Goal: Find contact information: Find contact information

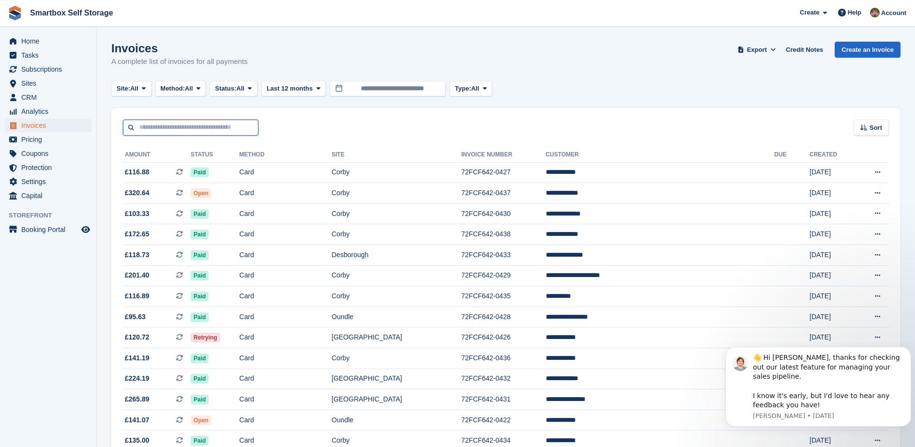
drag, startPoint x: 0, startPoint y: 0, endPoint x: 183, endPoint y: 120, distance: 218.9
click at [183, 120] on input "text" at bounding box center [190, 128] width 135 height 16
click at [60, 94] on span "CRM" at bounding box center [50, 97] width 58 height 14
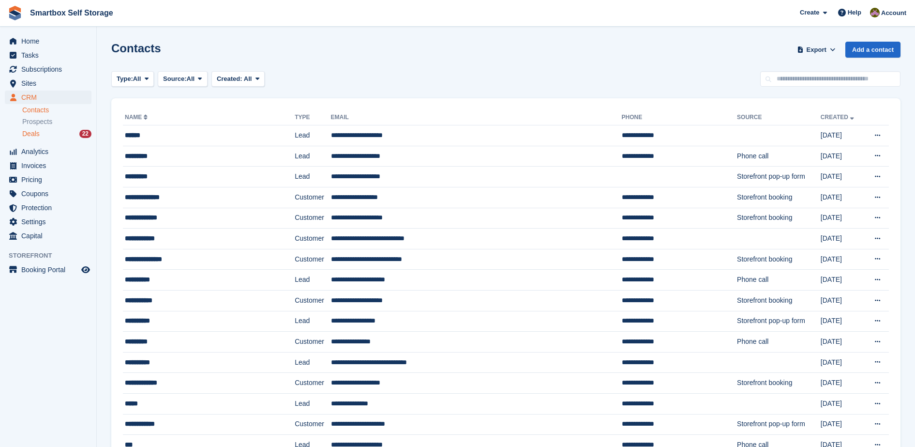
click at [67, 135] on div "Deals 22" at bounding box center [56, 133] width 69 height 9
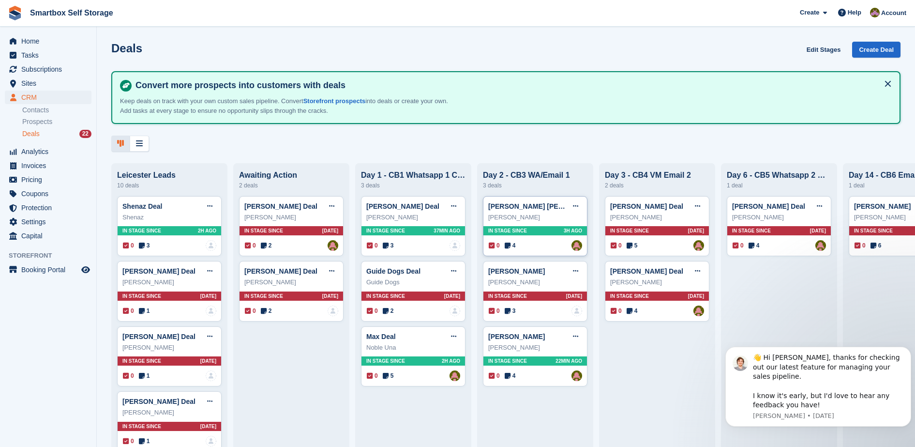
click at [549, 222] on div "[PERSON_NAME]" at bounding box center [535, 217] width 94 height 10
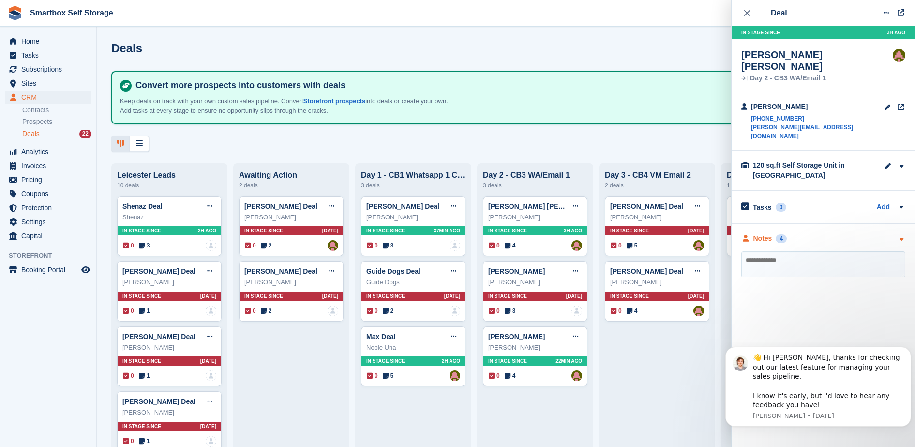
click at [772, 233] on div "Notes 4" at bounding box center [763, 238] width 45 height 10
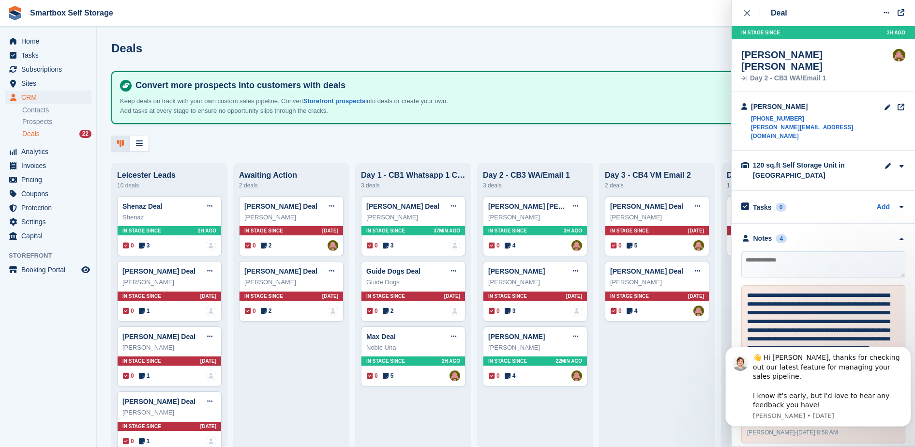
click at [758, 52] on div "[PERSON_NAME] [PERSON_NAME]" at bounding box center [816, 60] width 151 height 23
click at [769, 102] on div "[PERSON_NAME]" at bounding box center [817, 107] width 133 height 10
click at [772, 123] on link "[PERSON_NAME][EMAIL_ADDRESS][DOMAIN_NAME]" at bounding box center [817, 131] width 133 height 17
click at [758, 102] on div "[PERSON_NAME]" at bounding box center [817, 107] width 133 height 10
click at [762, 114] on link "[PHONE_NUMBER]" at bounding box center [817, 118] width 133 height 9
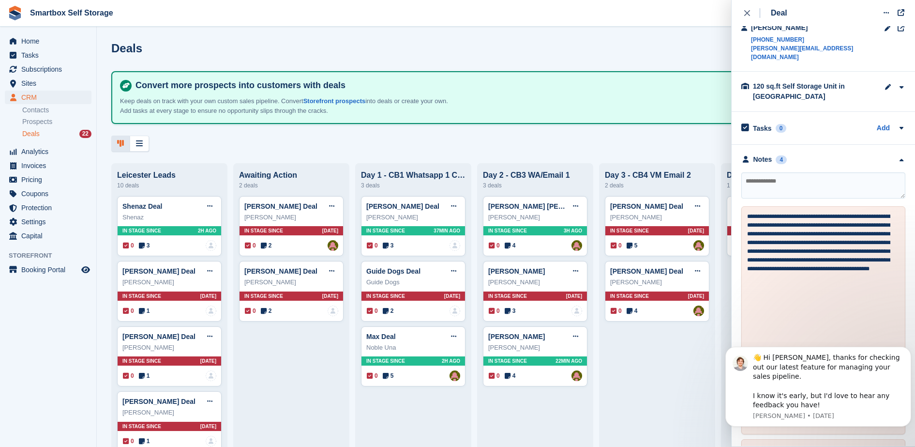
scroll to position [80, 0]
drag, startPoint x: 913, startPoint y: 298, endPoint x: 186, endPoint y: 10, distance: 781.3
click at [529, 340] on link "[PERSON_NAME]" at bounding box center [516, 336] width 57 height 8
